Goal: Task Accomplishment & Management: Complete application form

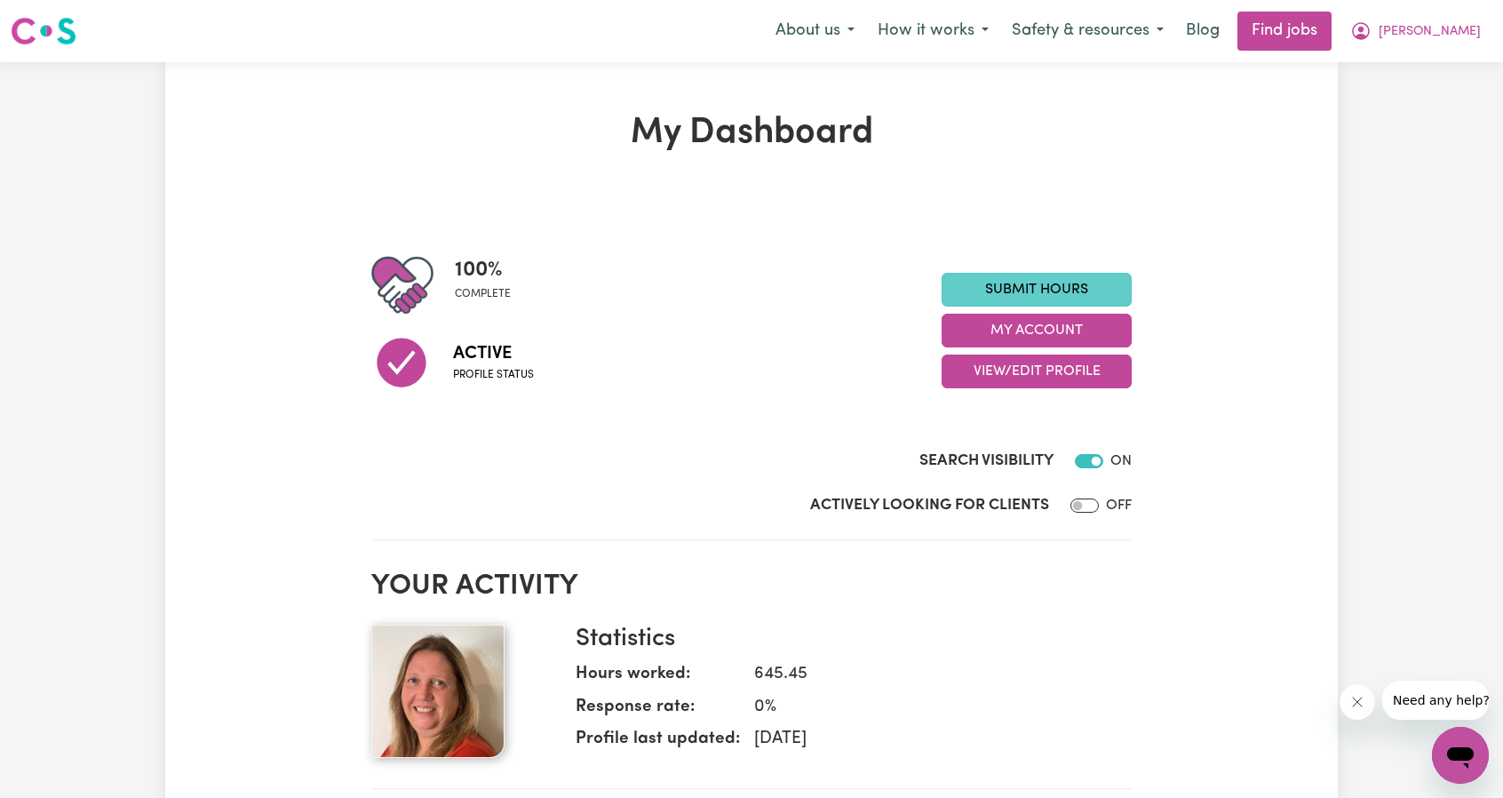
click at [1046, 298] on link "Submit Hours" at bounding box center [1037, 290] width 190 height 34
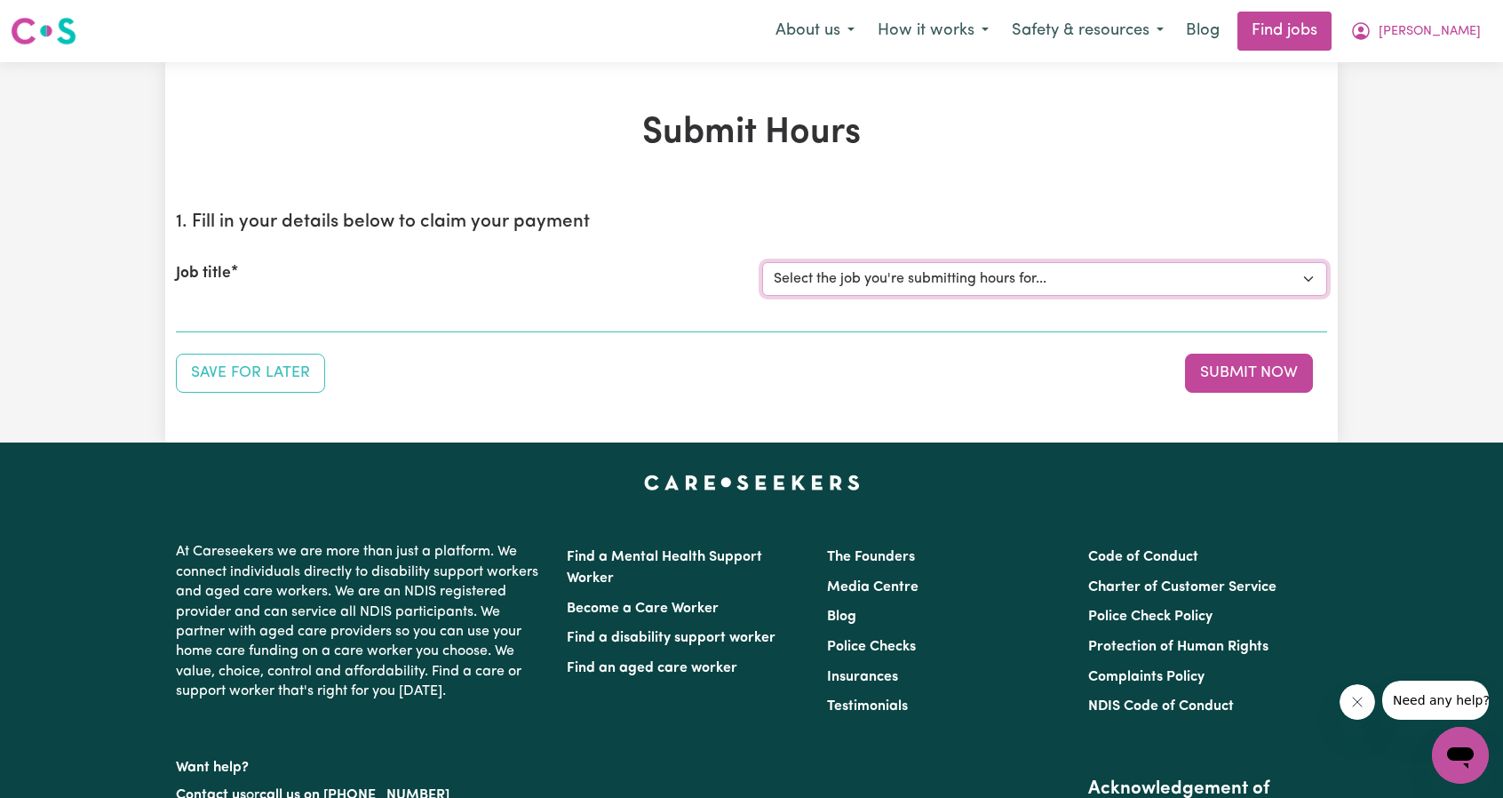
click at [990, 289] on select "Select the job you're submitting hours for... [Scarlett Prince] [DEMOGRAPHIC_DA…" at bounding box center [1044, 279] width 565 height 34
click at [762, 262] on select "Select the job you're submitting hours for... [Scarlett Prince] [DEMOGRAPHIC_DA…" at bounding box center [1044, 279] width 565 height 34
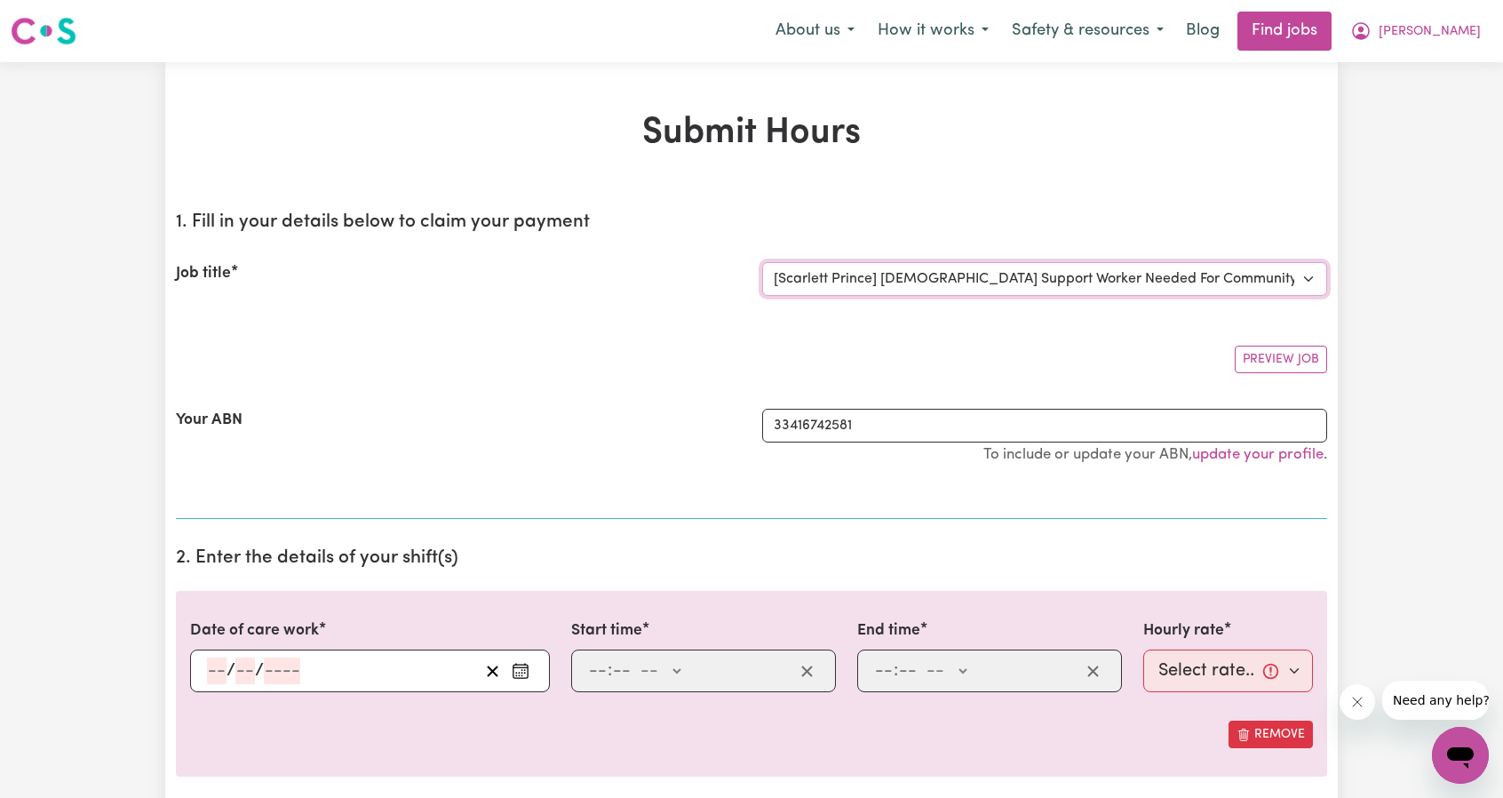
select select "0"
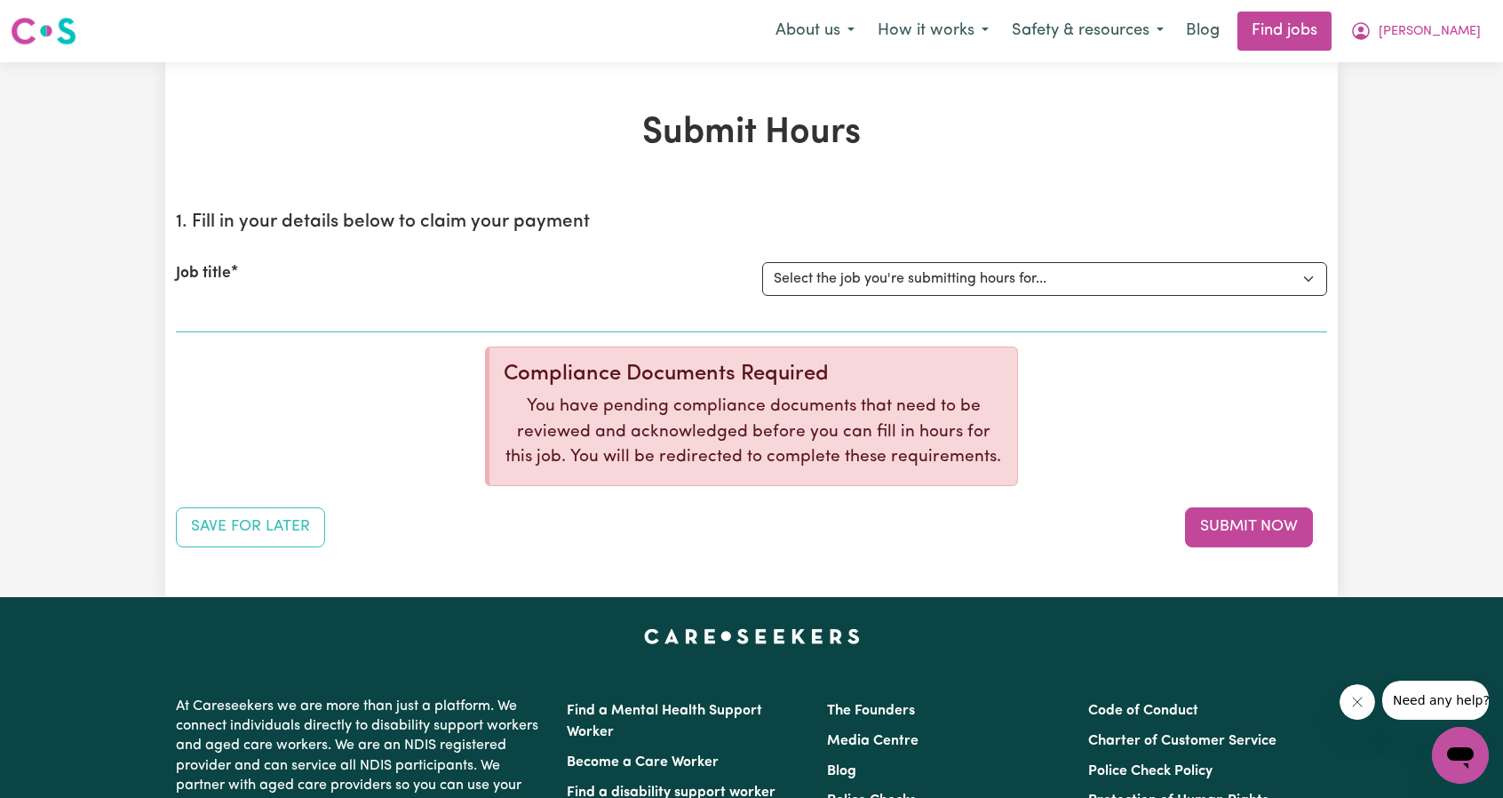
click at [902, 443] on p "You have pending compliance documents that need to be reviewed and acknowledged…" at bounding box center [753, 432] width 499 height 76
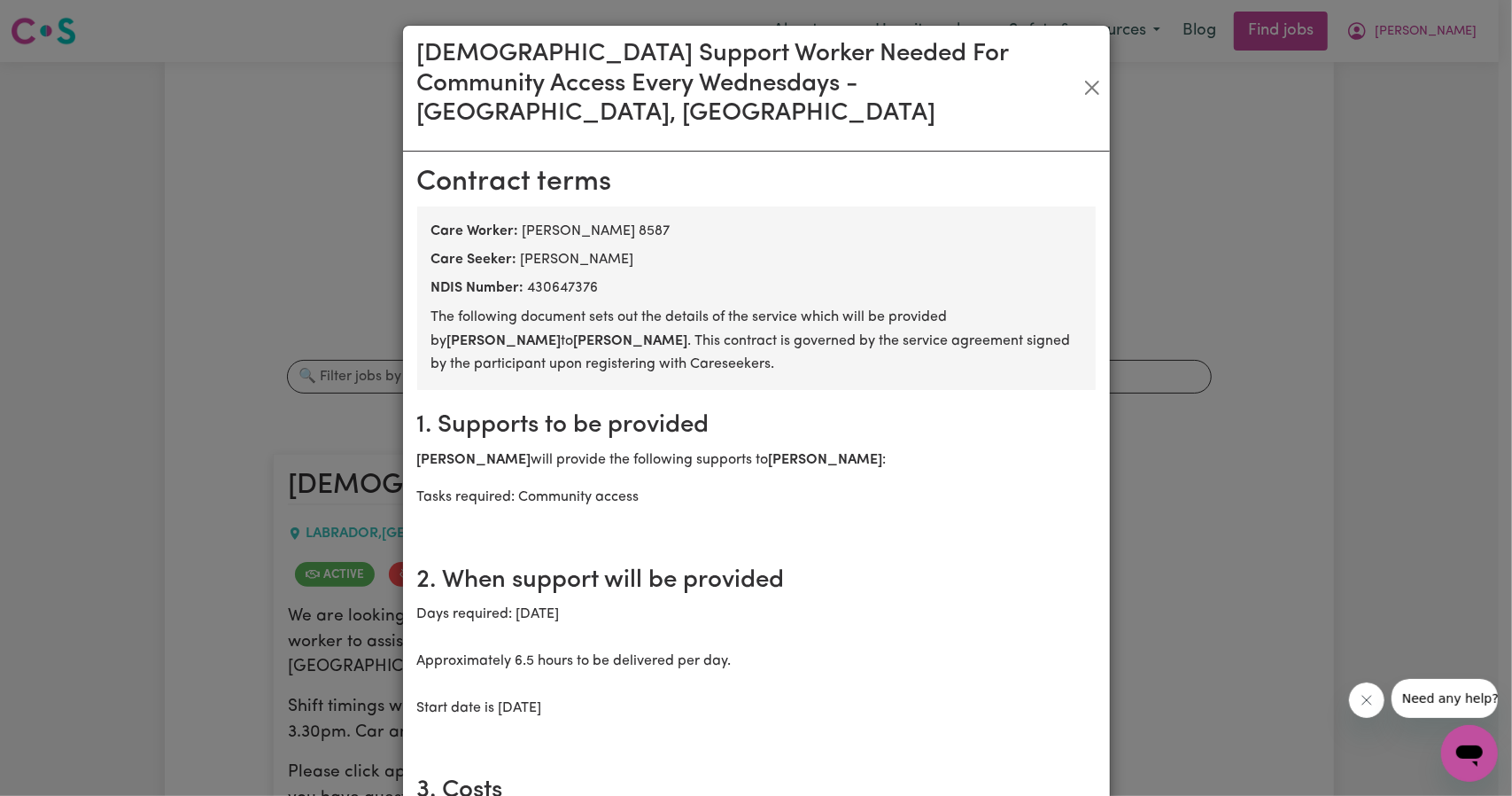
click at [1059, 72] on h3 "[DEMOGRAPHIC_DATA] Support Worker Needed For Community Access Every Wednesdays …" at bounding box center [749, 85] width 665 height 90
click at [1096, 72] on div "[DEMOGRAPHIC_DATA] Support Worker Needed For Community Access Every Wednesdays …" at bounding box center [756, 89] width 707 height 126
click at [1082, 74] on button "Close" at bounding box center [1092, 88] width 20 height 28
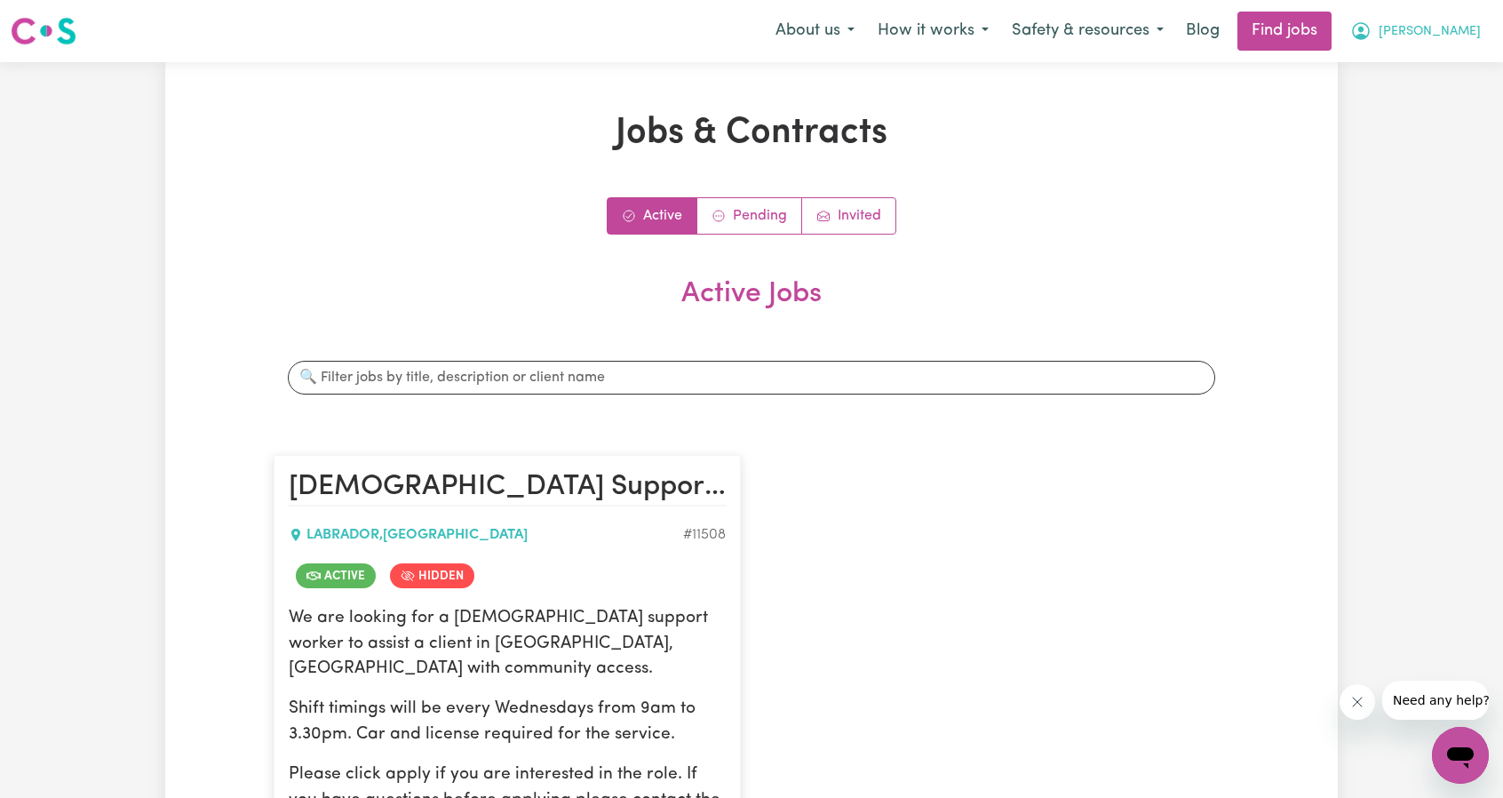
click at [1441, 37] on button "[PERSON_NAME]" at bounding box center [1416, 30] width 154 height 37
click at [1429, 66] on link "My Account" at bounding box center [1421, 69] width 140 height 34
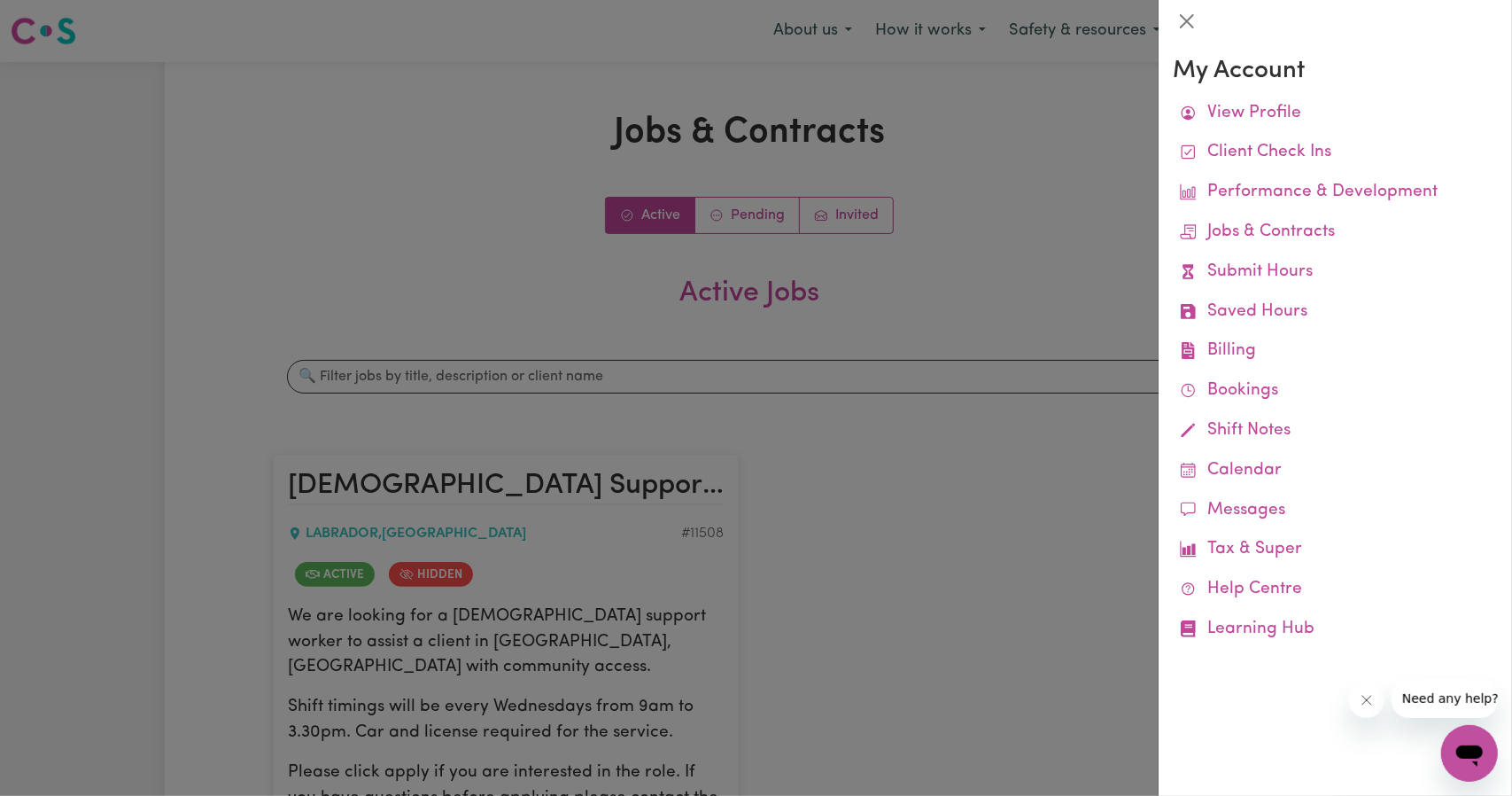
click at [1095, 199] on div at bounding box center [756, 398] width 1512 height 796
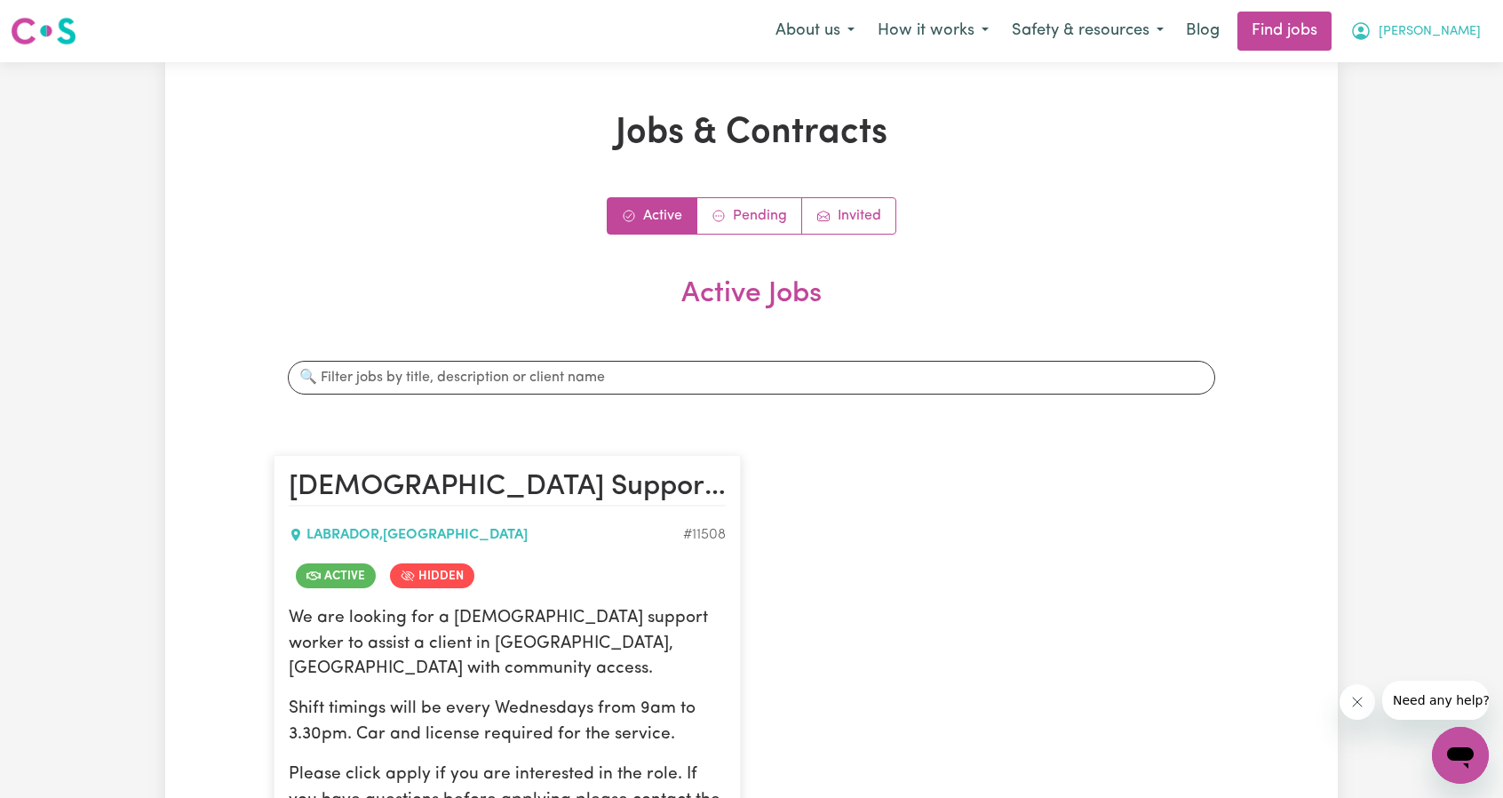
click at [1439, 21] on button "[PERSON_NAME]" at bounding box center [1416, 30] width 154 height 37
click at [1416, 58] on link "My Account" at bounding box center [1421, 69] width 140 height 34
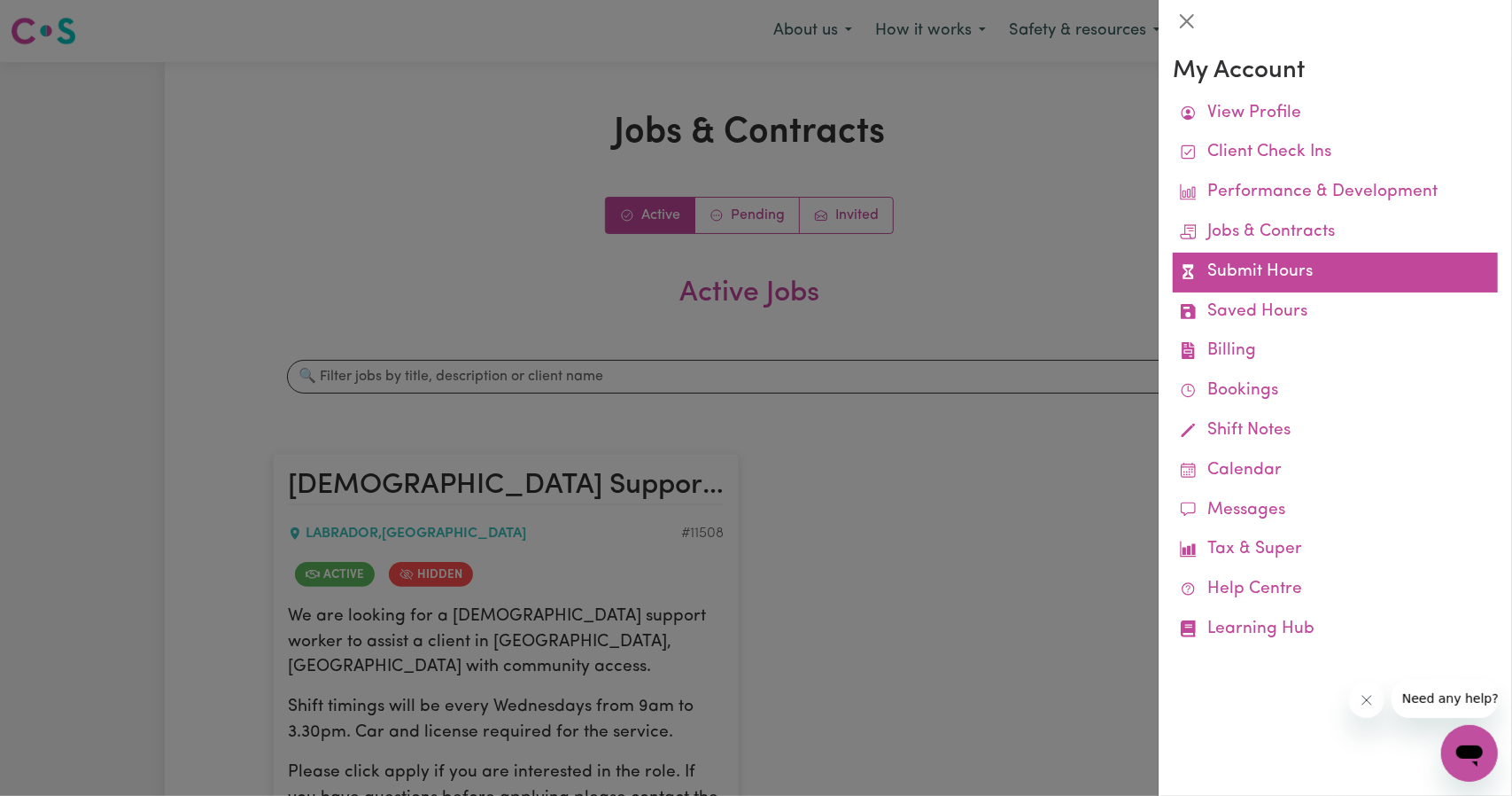
click at [1297, 273] on link "Submit Hours" at bounding box center [1335, 272] width 325 height 40
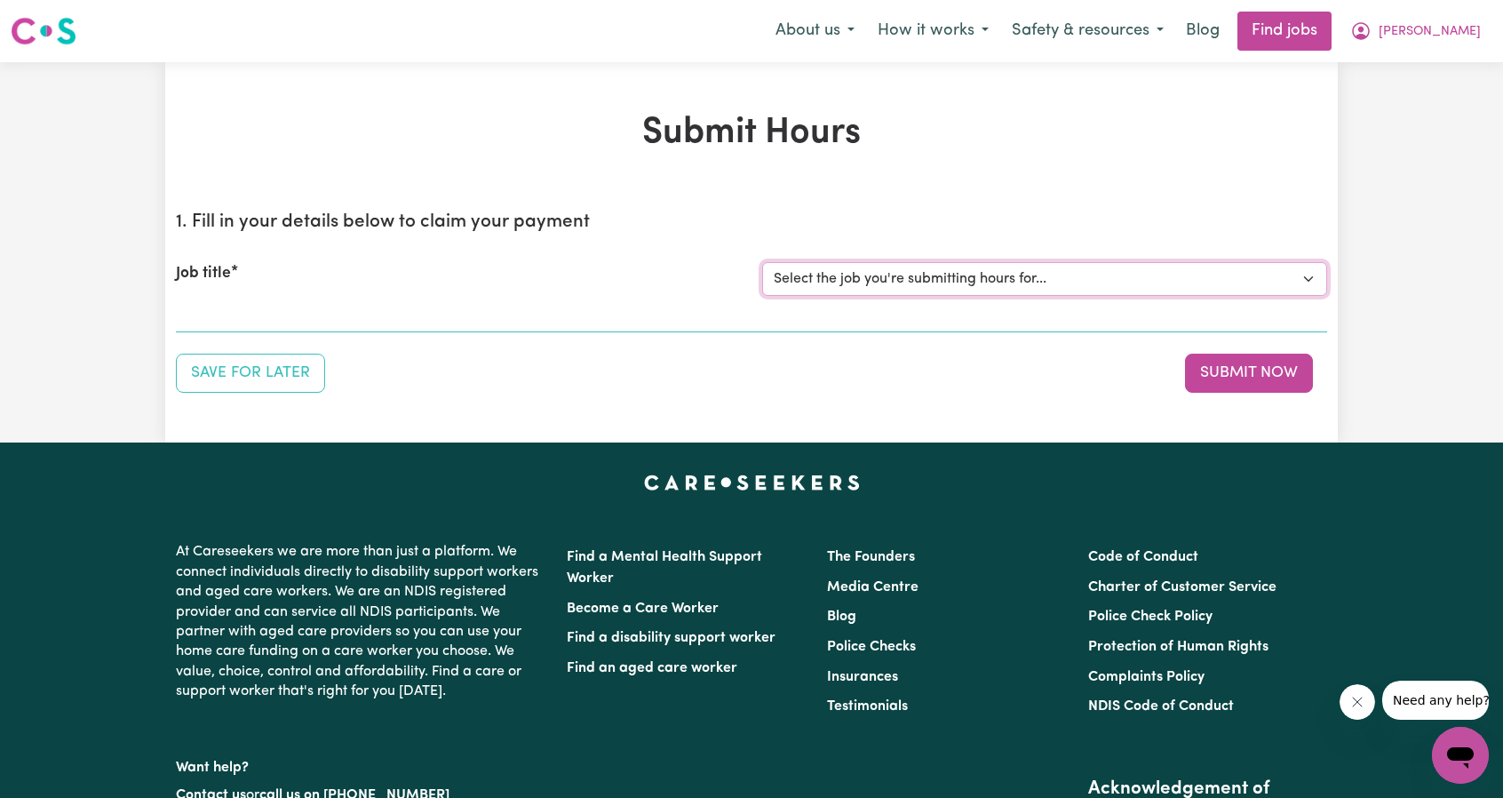
click at [1088, 274] on select "Select the job you're submitting hours for... [Scarlett Prince] [DEMOGRAPHIC_DA…" at bounding box center [1044, 279] width 565 height 34
click at [762, 262] on select "Select the job you're submitting hours for... [Scarlett Prince] [DEMOGRAPHIC_DA…" at bounding box center [1044, 279] width 565 height 34
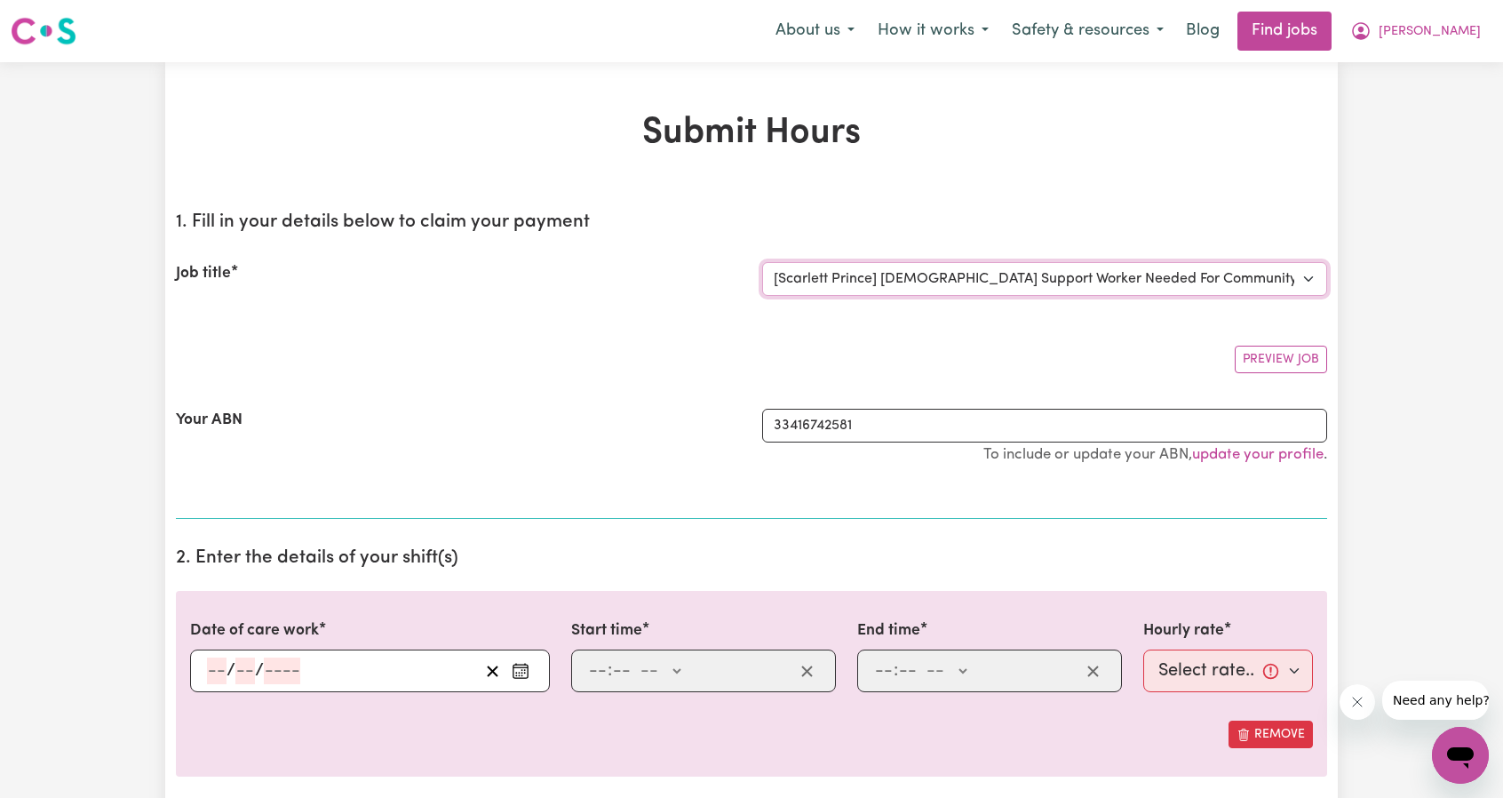
select select "0"
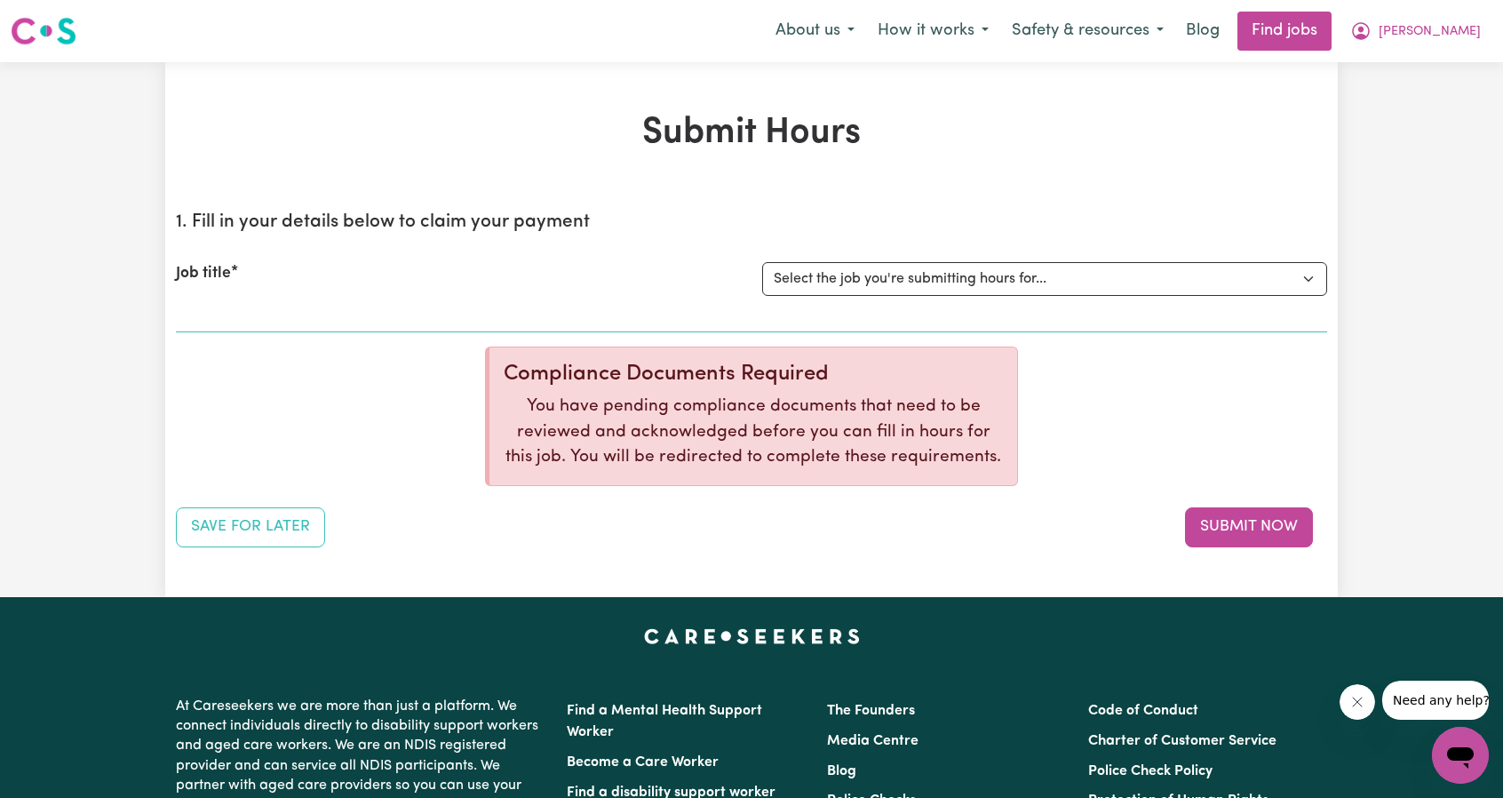
click at [1114, 456] on div "1. Fill in your details below to claim your payment Job title Select the job yo…" at bounding box center [751, 372] width 1151 height 350
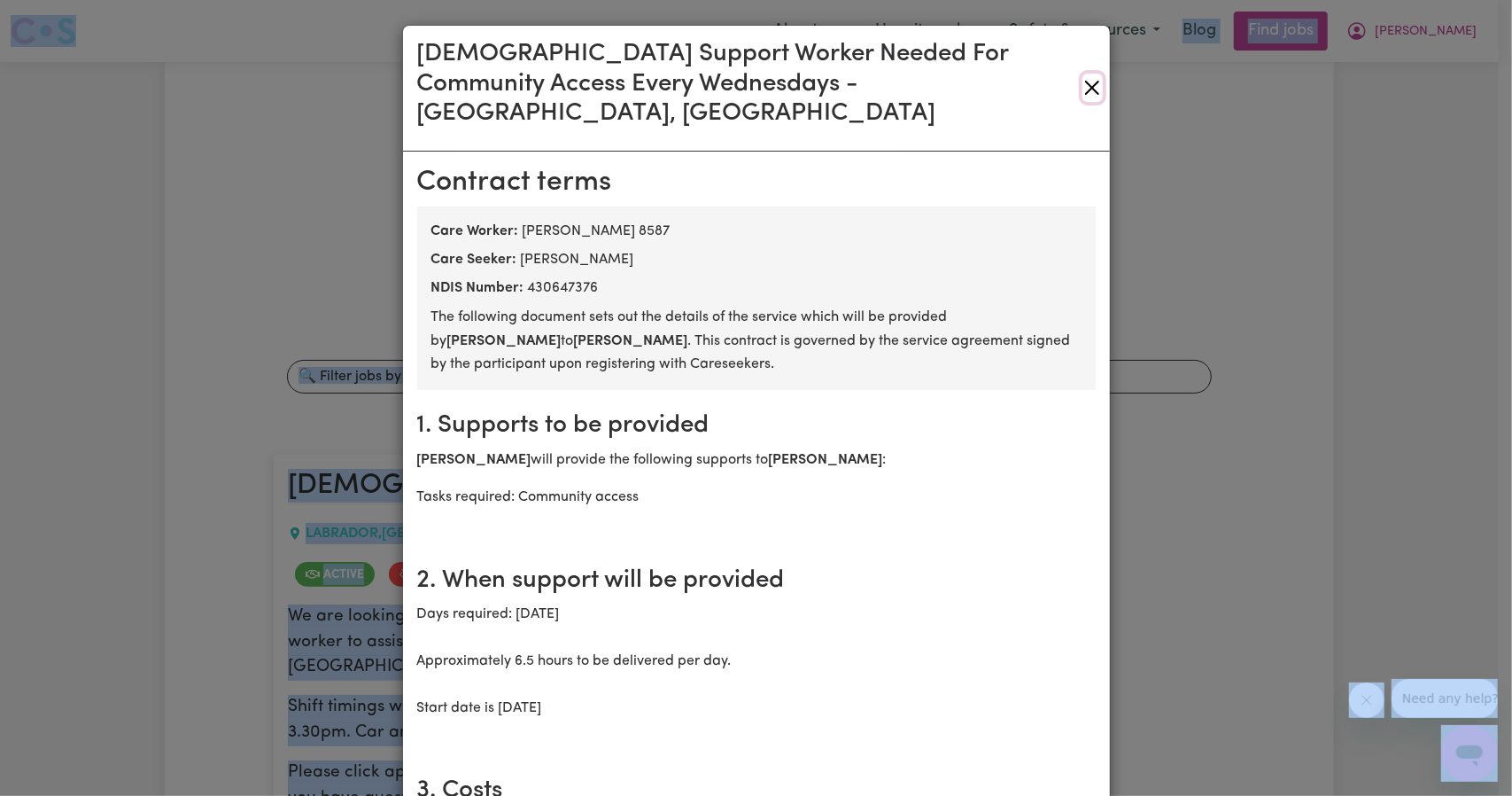
drag, startPoint x: 1084, startPoint y: 58, endPoint x: 1082, endPoint y: 68, distance: 10.2
click at [1083, 74] on button "Close" at bounding box center [1092, 88] width 20 height 28
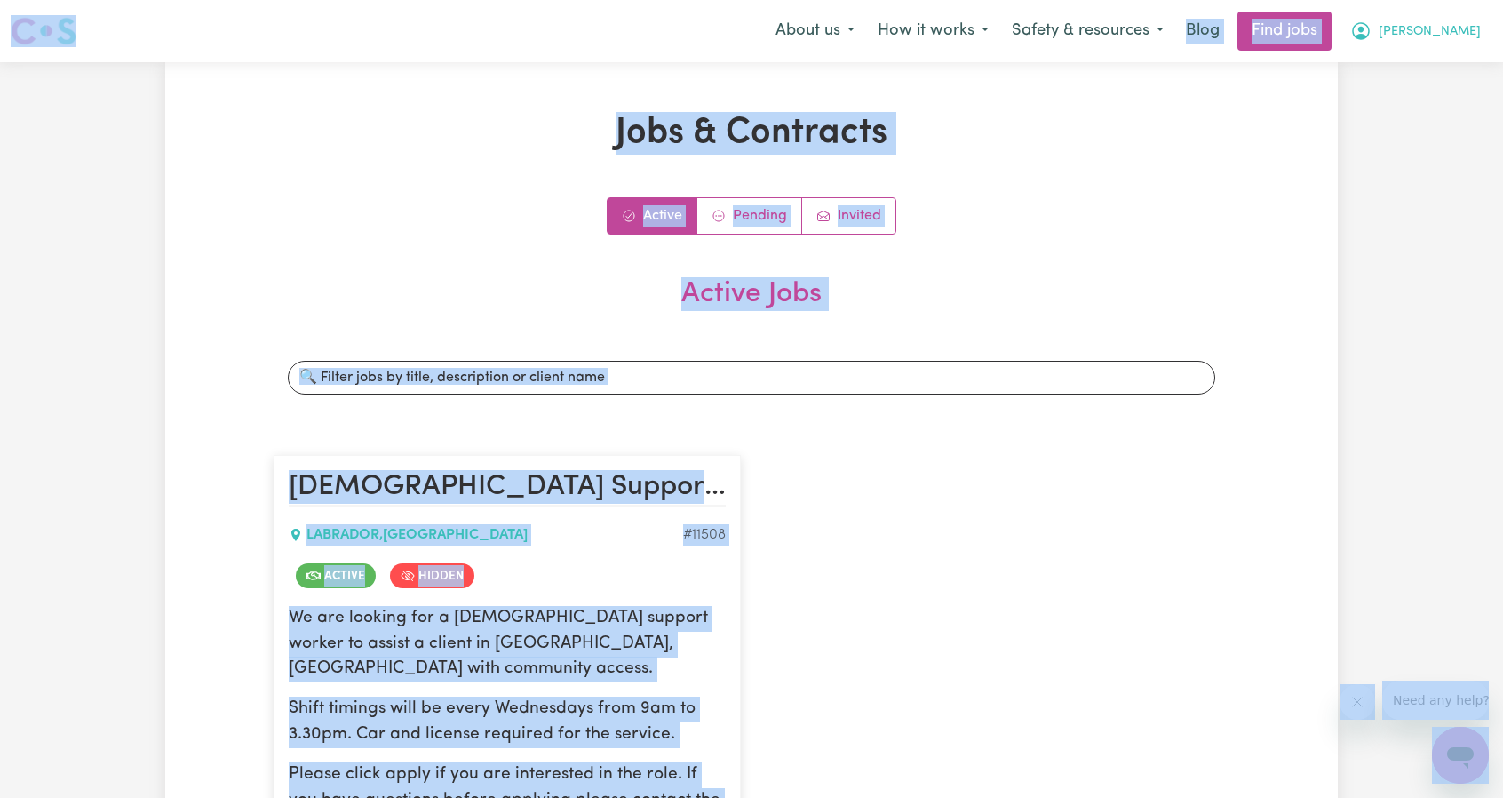
click at [1444, 31] on span "[PERSON_NAME]" at bounding box center [1430, 32] width 102 height 20
click at [1417, 65] on link "My Account" at bounding box center [1421, 69] width 140 height 34
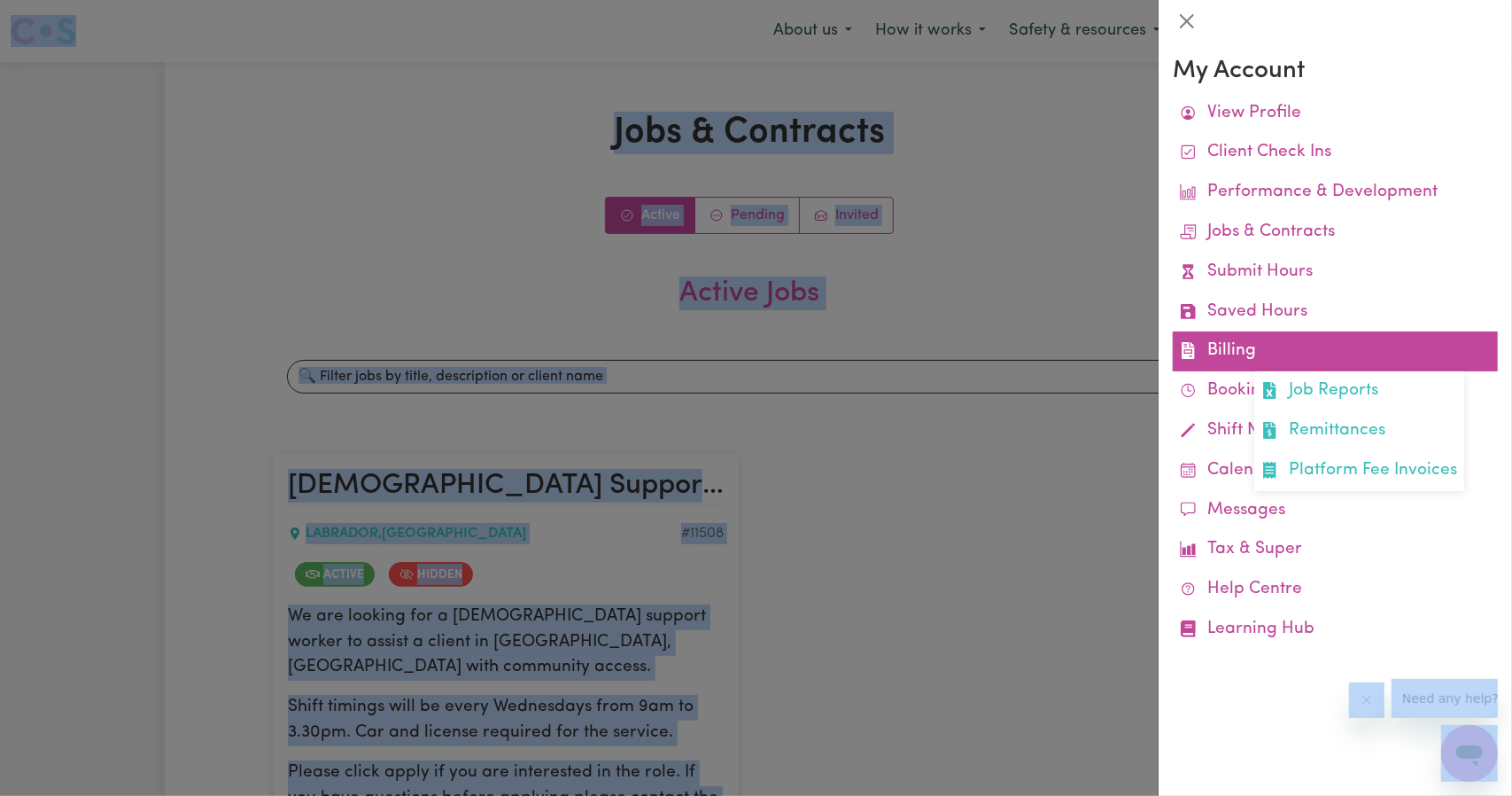
click at [1261, 349] on link "Billing Job Reports Remittances Platform Fee Invoices" at bounding box center [1335, 351] width 325 height 40
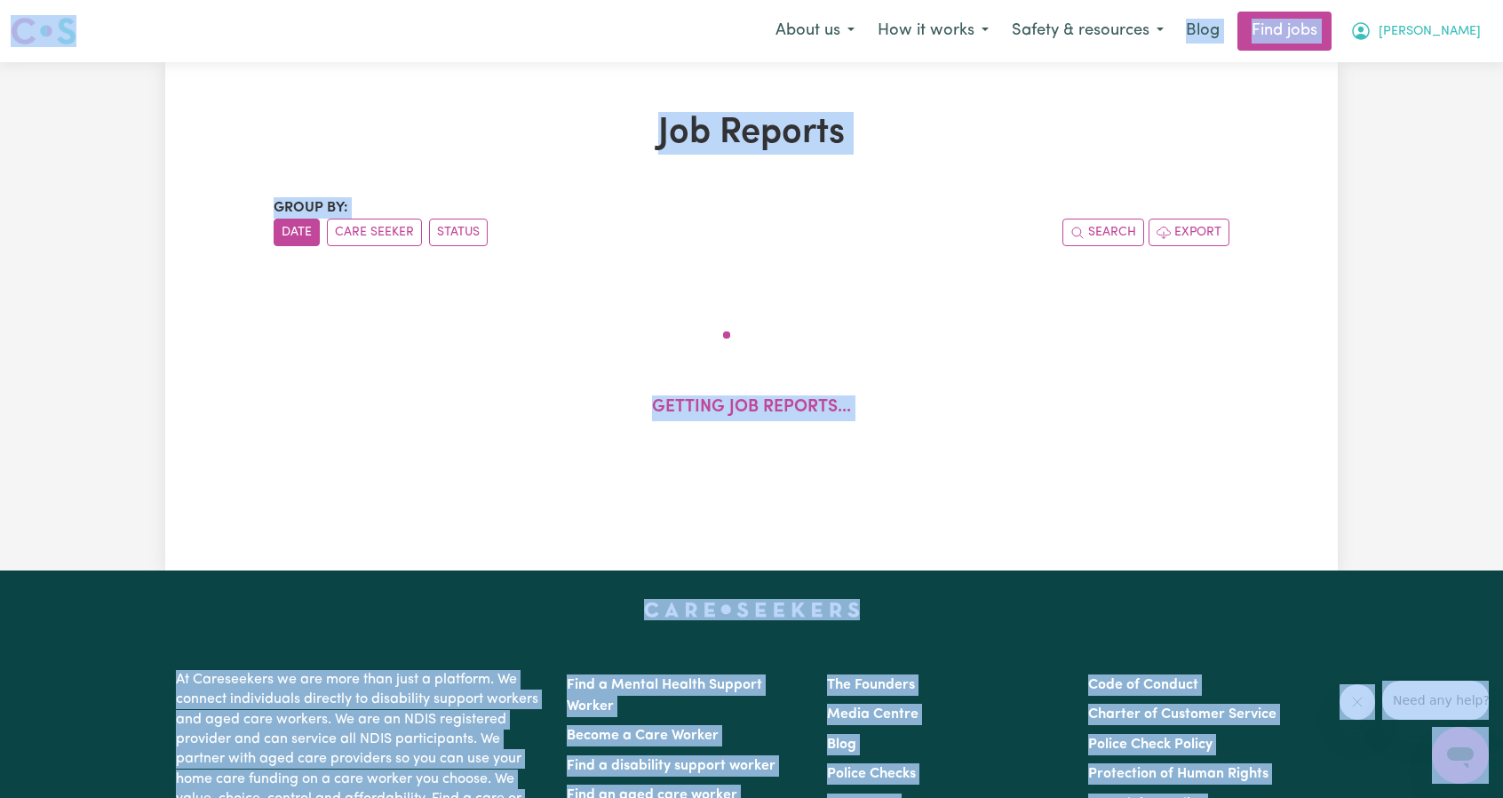
click at [1433, 15] on button "[PERSON_NAME]" at bounding box center [1416, 30] width 154 height 37
click at [1435, 54] on link "My Account" at bounding box center [1421, 69] width 140 height 34
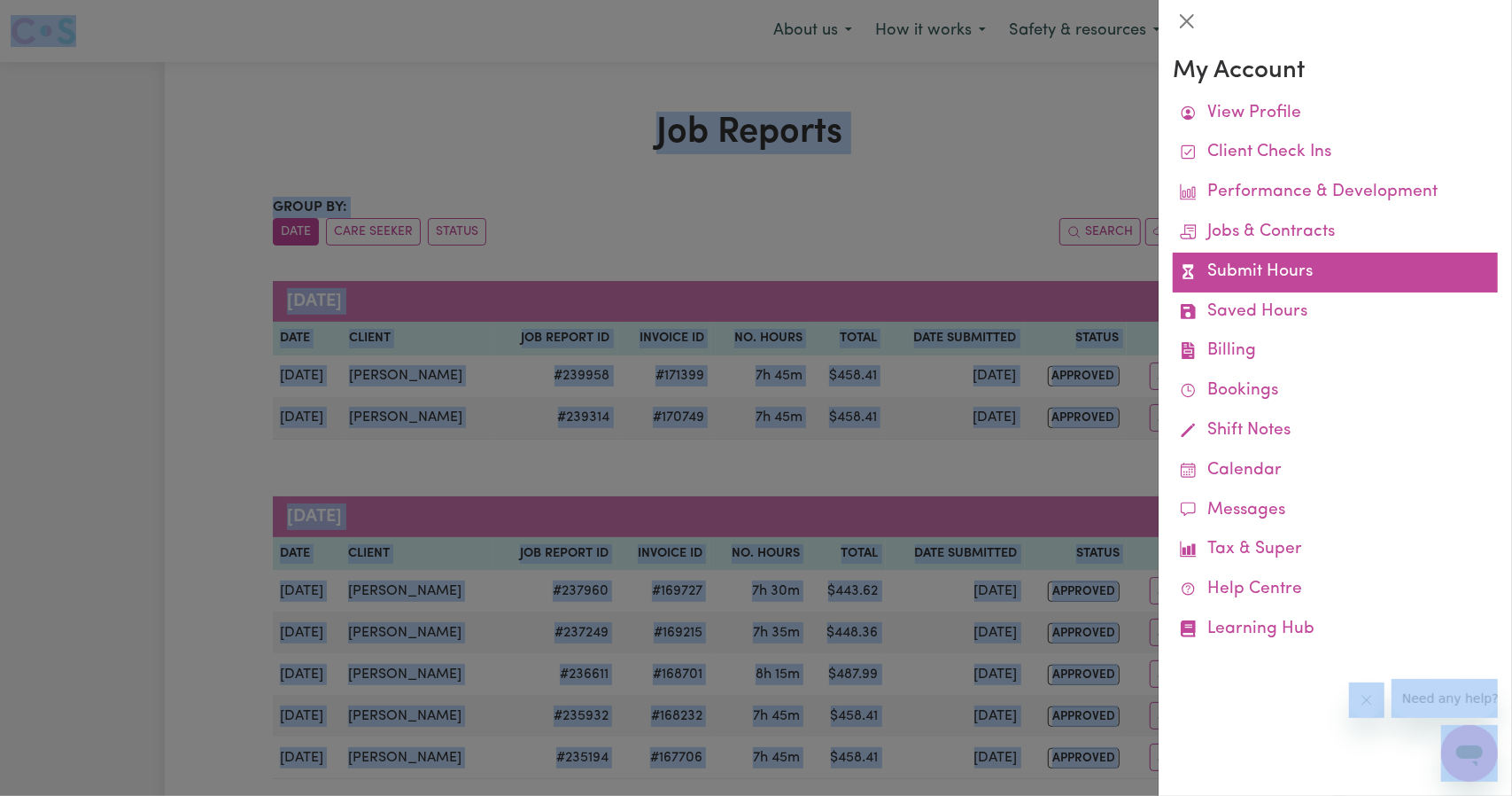
click at [1279, 274] on link "Submit Hours" at bounding box center [1335, 272] width 325 height 40
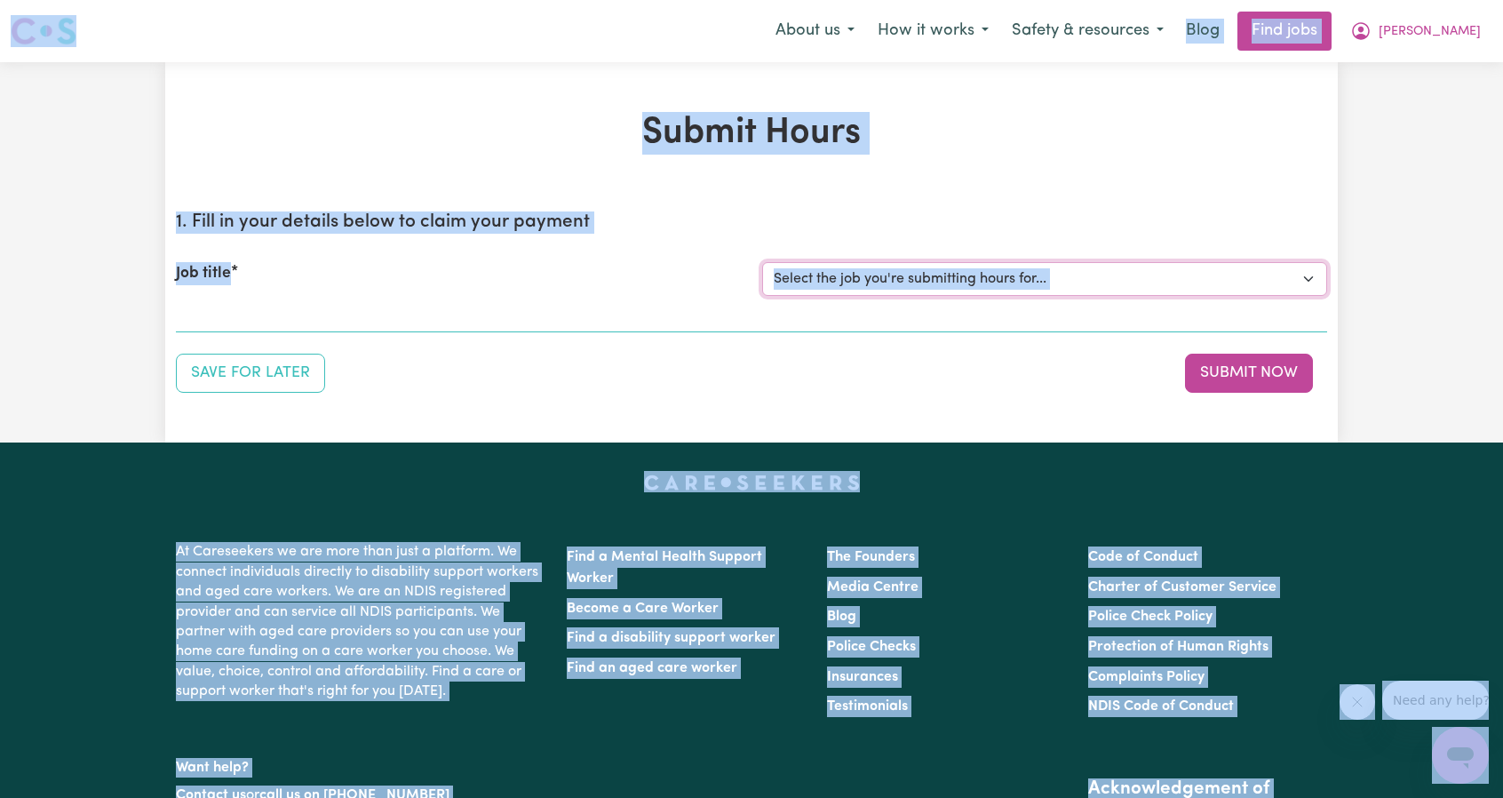
click at [1187, 282] on select "Select the job you're submitting hours for... [Scarlett Prince] [DEMOGRAPHIC_DA…" at bounding box center [1044, 279] width 565 height 34
click at [762, 262] on select "Select the job you're submitting hours for... [Scarlett Prince] [DEMOGRAPHIC_DA…" at bounding box center [1044, 279] width 565 height 34
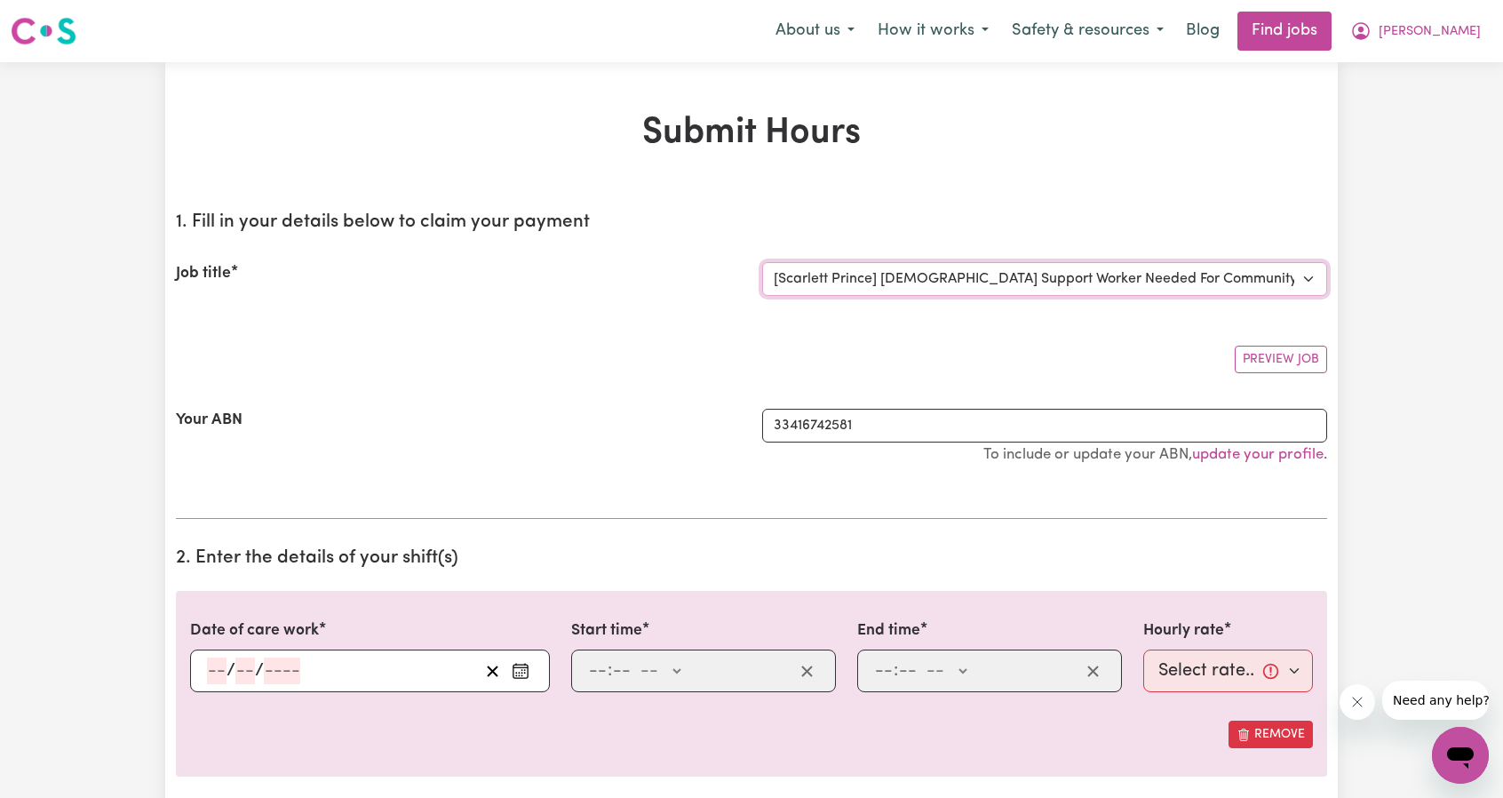
select select "0"
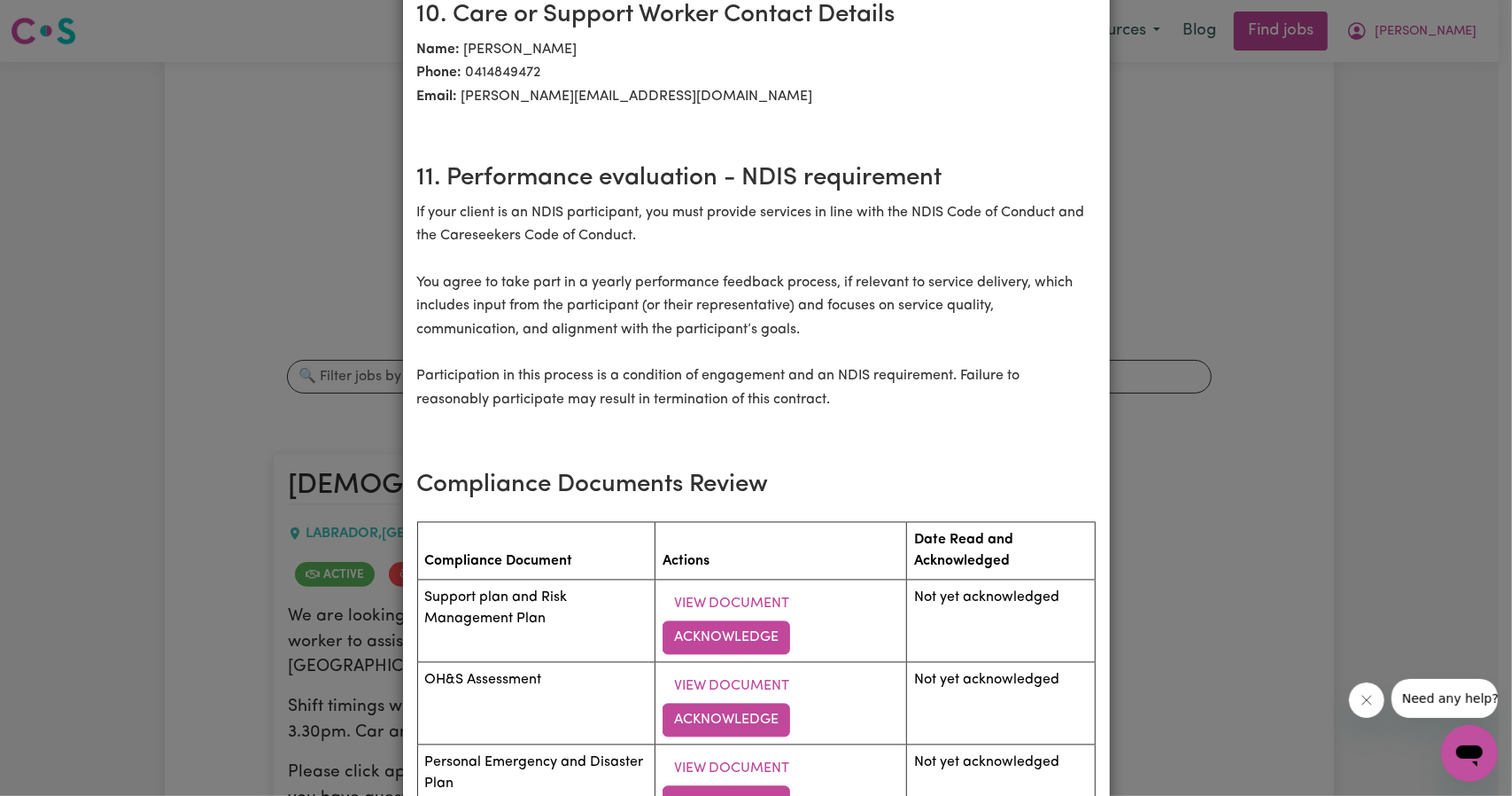
scroll to position [2390, 0]
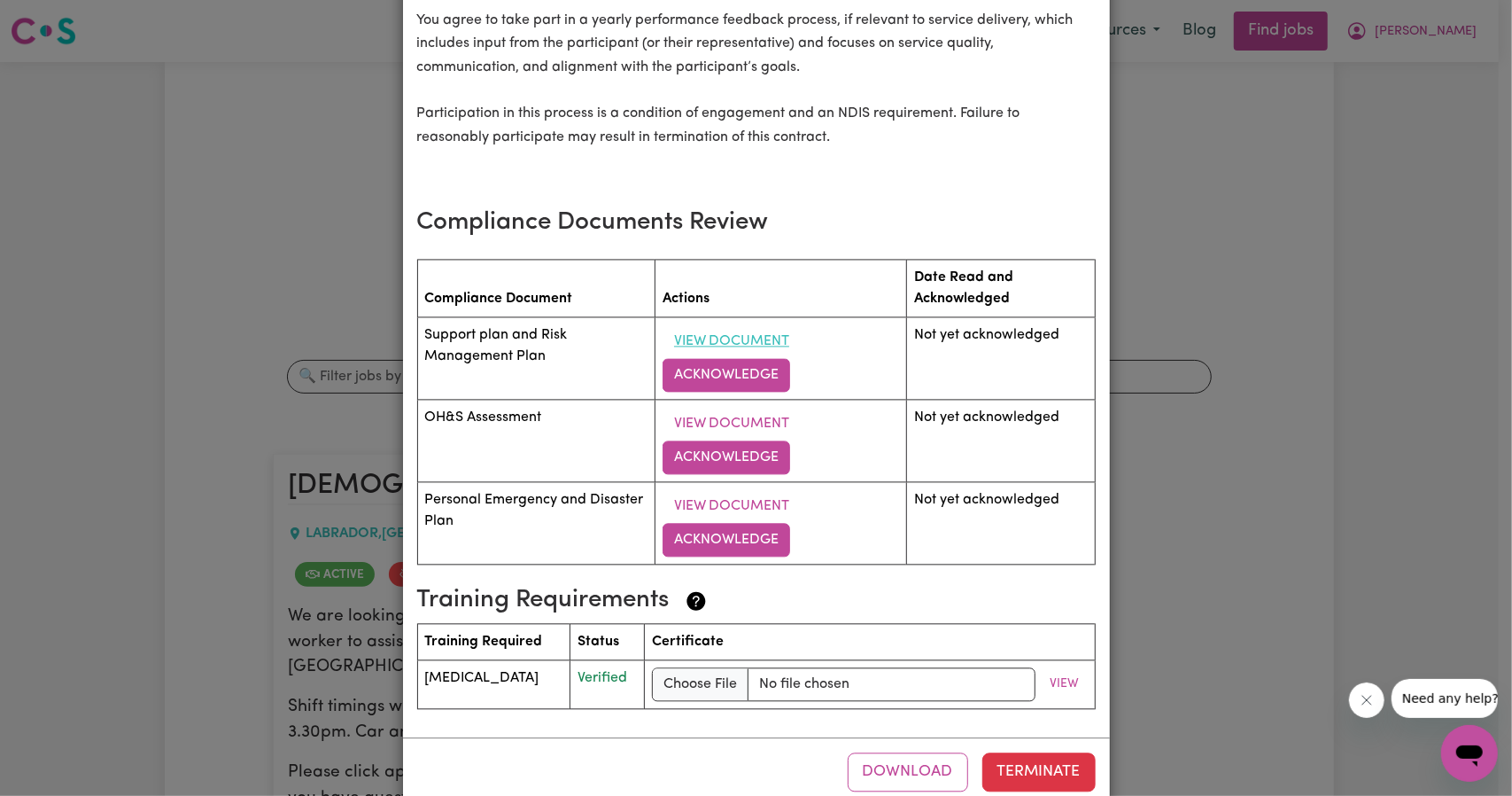
click at [750, 324] on button "View Document" at bounding box center [731, 341] width 139 height 34
click at [733, 407] on button "View Document" at bounding box center [731, 424] width 139 height 34
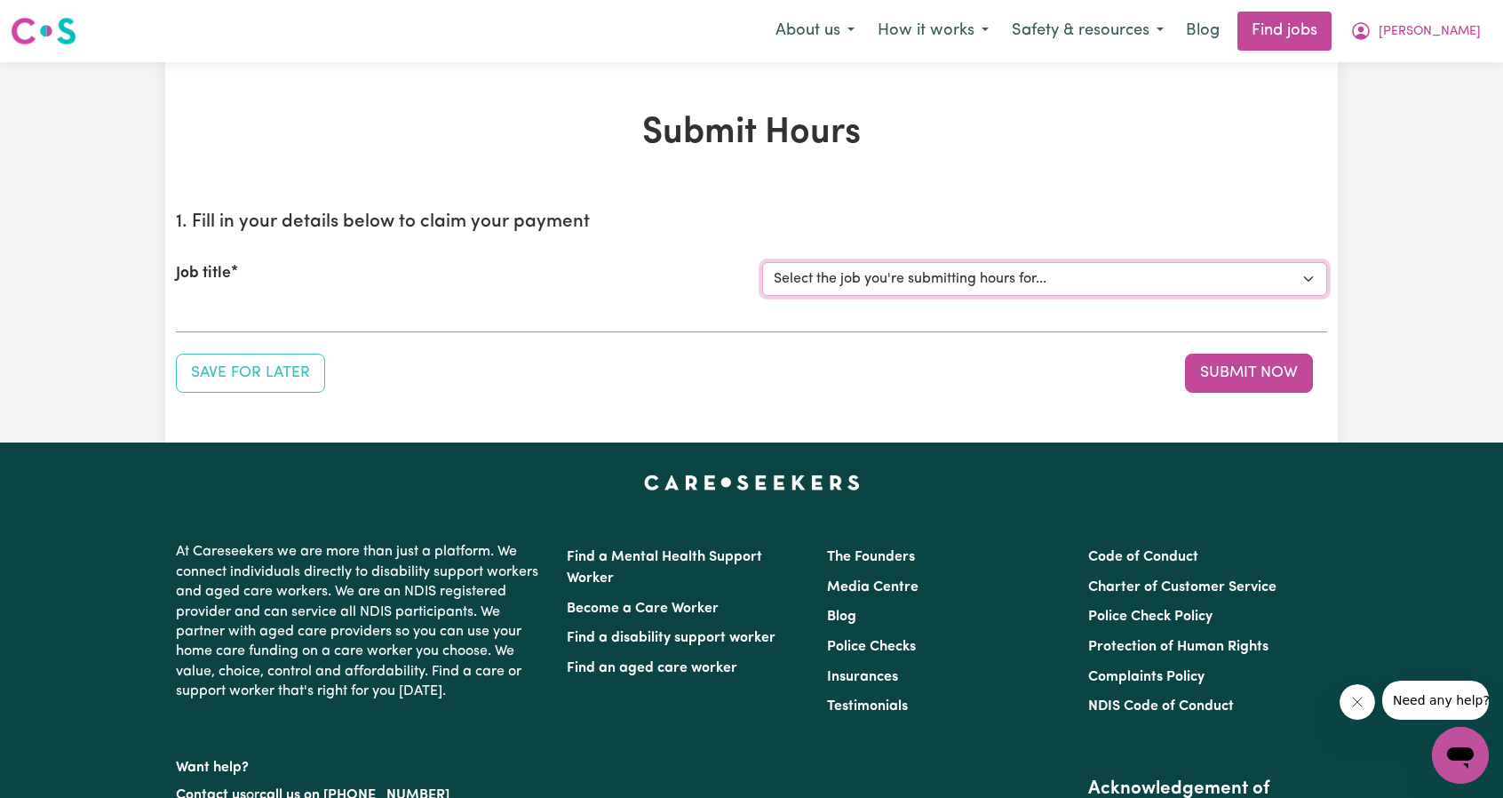
click at [1225, 283] on select "Select the job you're submitting hours for... [Scarlett Prince] [DEMOGRAPHIC_DA…" at bounding box center [1044, 279] width 565 height 34
click at [762, 262] on select "Select the job you're submitting hours for... [Scarlett Prince] [DEMOGRAPHIC_DA…" at bounding box center [1044, 279] width 565 height 34
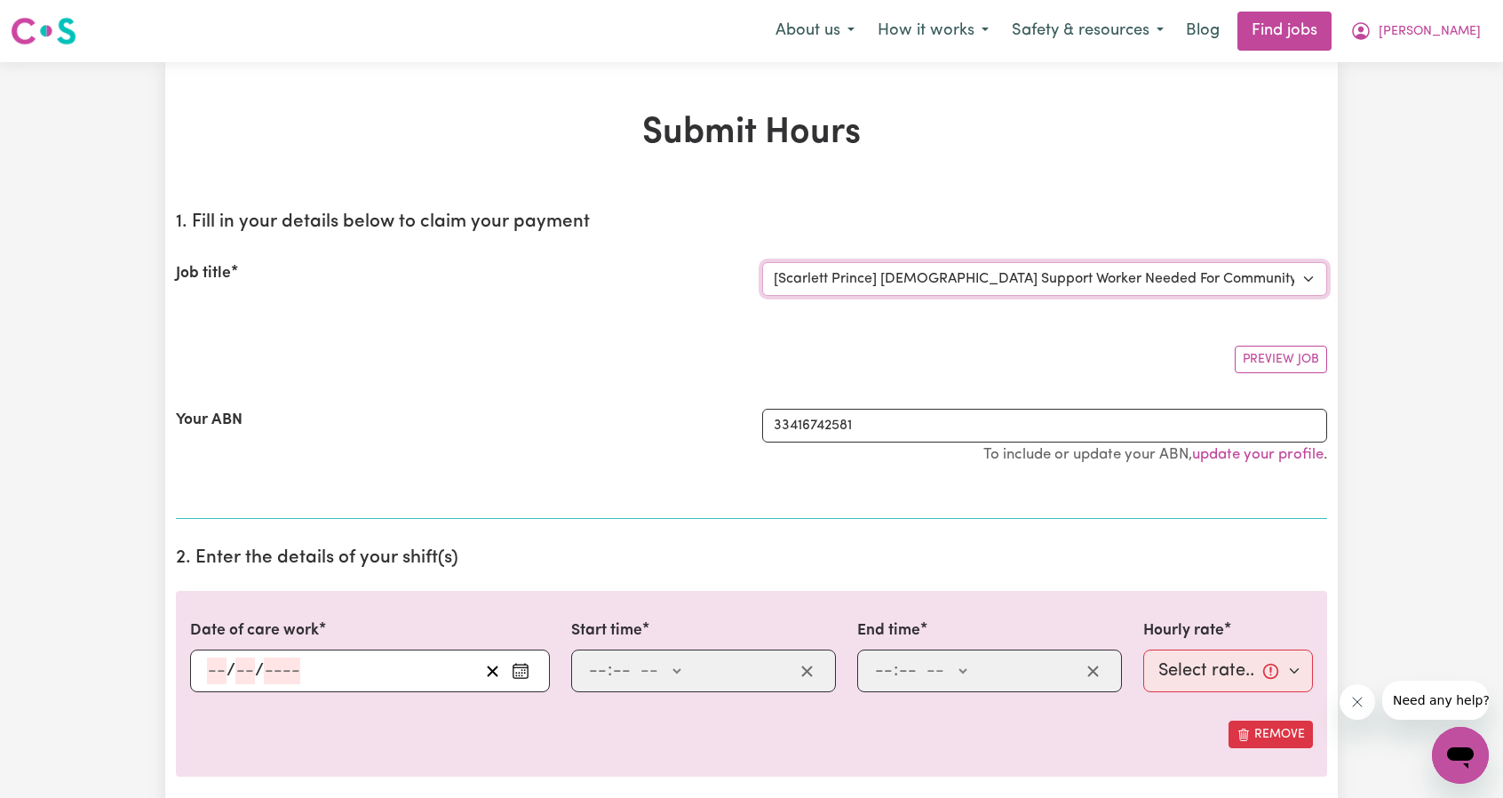
select select "0"
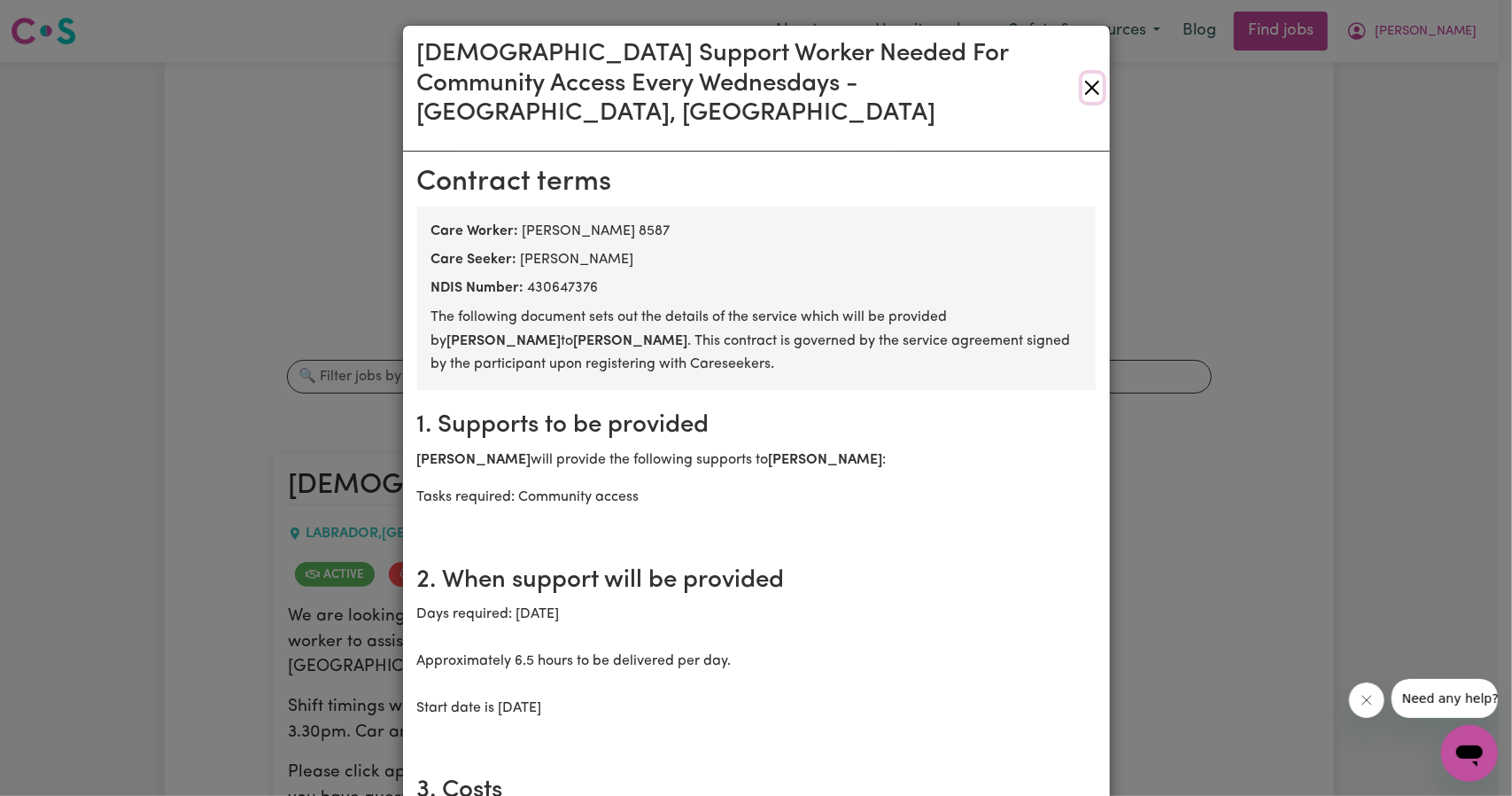
click at [1085, 76] on button "Close" at bounding box center [1092, 88] width 20 height 28
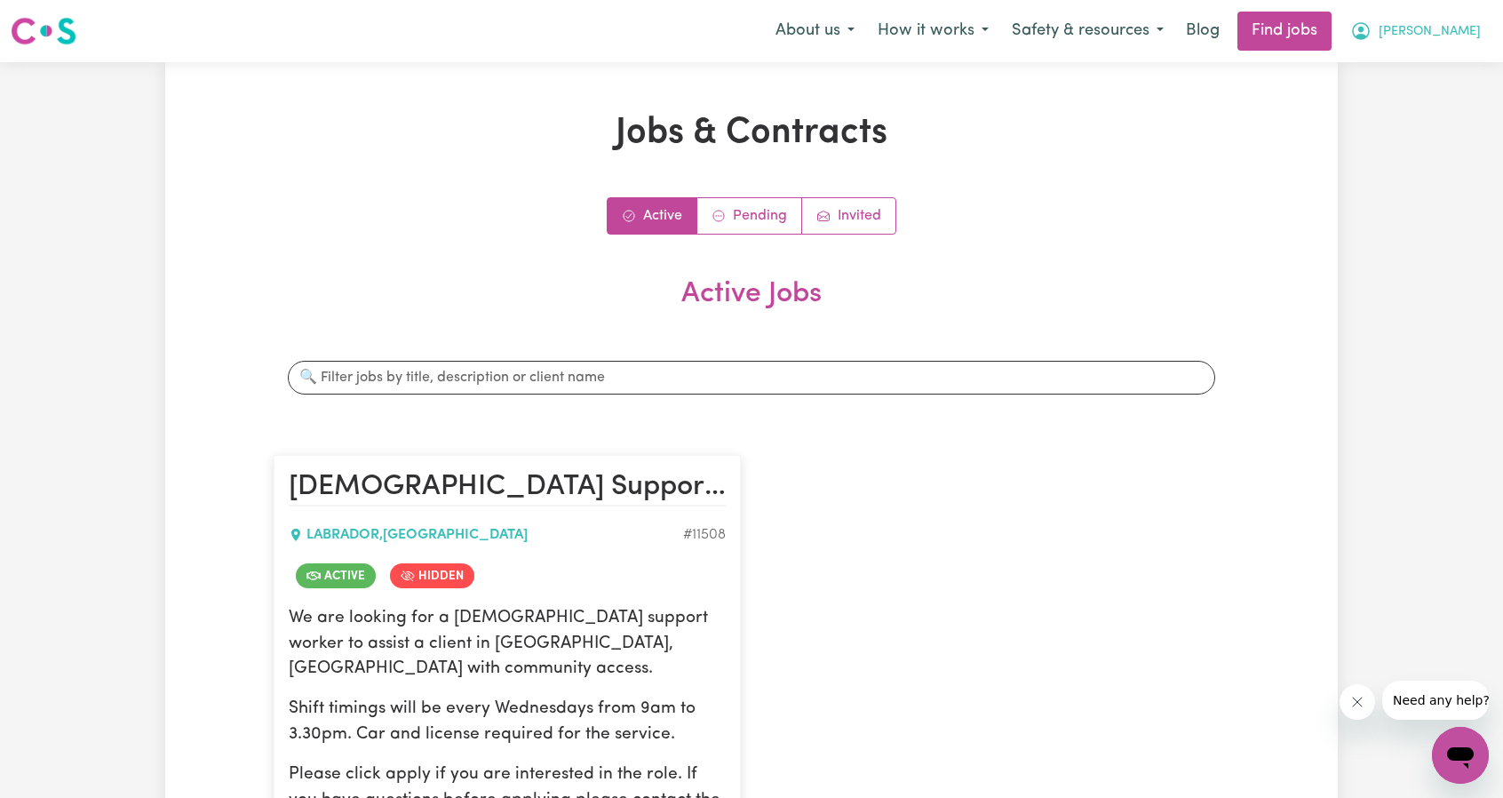
click at [1451, 42] on button "[PERSON_NAME]" at bounding box center [1416, 30] width 154 height 37
click at [1433, 76] on link "My Account" at bounding box center [1421, 69] width 140 height 34
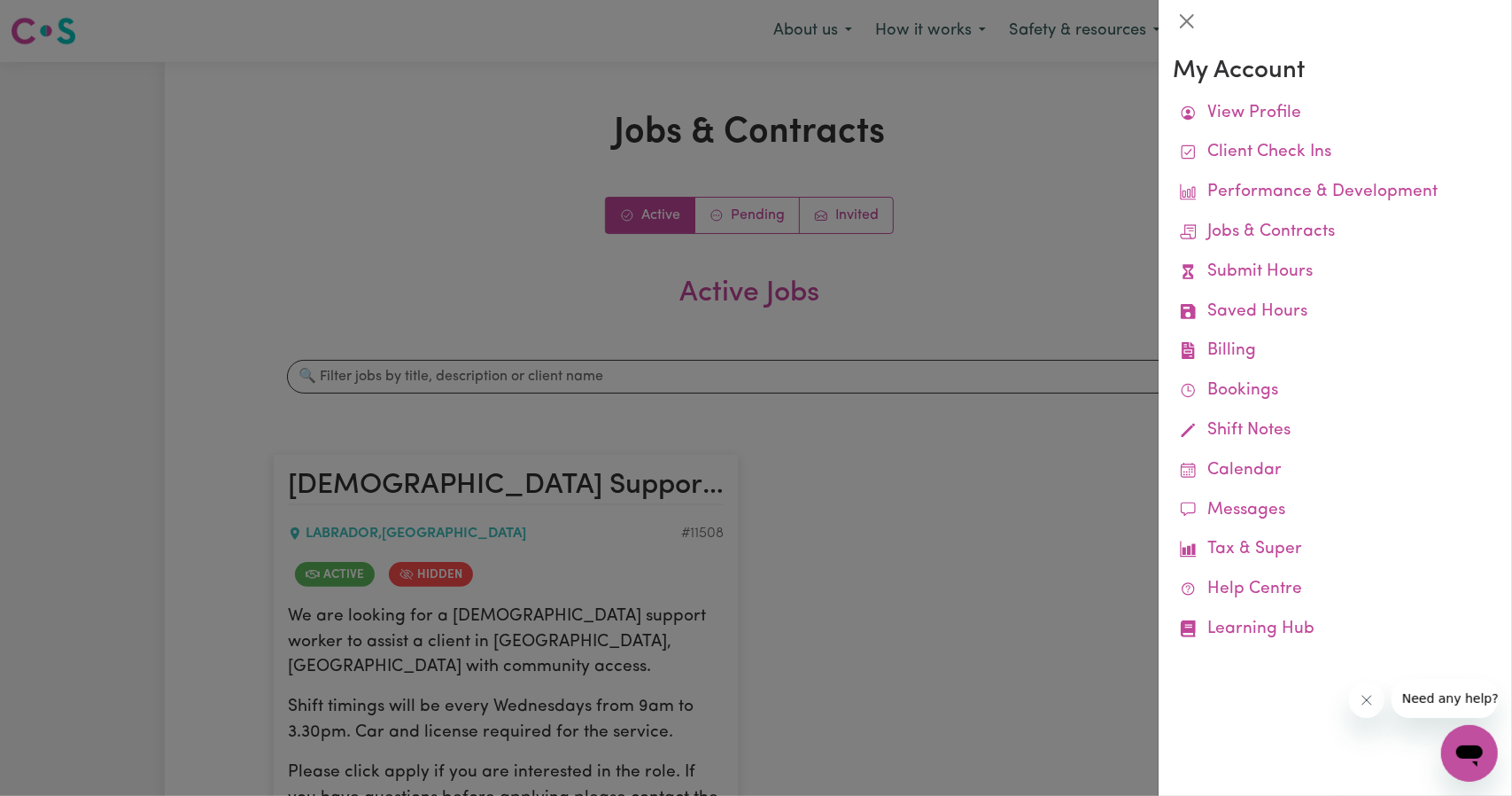
click at [1058, 56] on div at bounding box center [756, 398] width 1512 height 796
